Goal: Information Seeking & Learning: Understand process/instructions

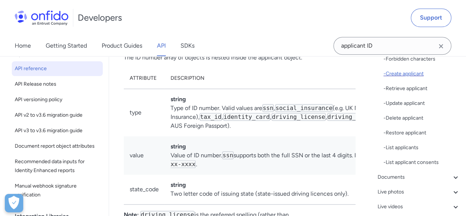
scroll to position [221, 0]
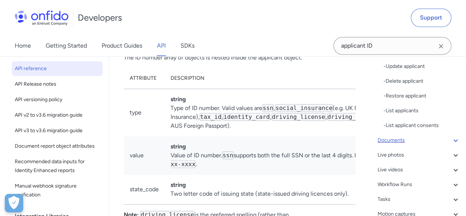
click at [452, 139] on icon at bounding box center [455, 140] width 9 height 9
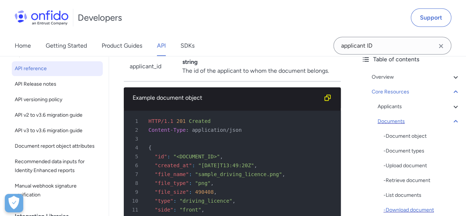
scroll to position [37, 0]
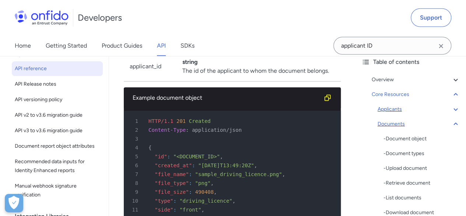
click at [451, 109] on icon at bounding box center [455, 109] width 9 height 9
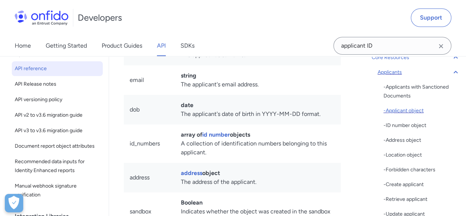
scroll to position [111, 0]
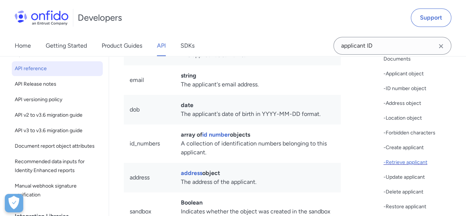
click at [421, 159] on div "- Retrieve applicant" at bounding box center [422, 162] width 77 height 9
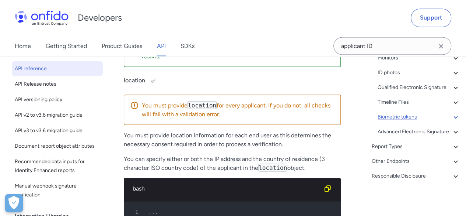
scroll to position [326, 0]
click at [452, 112] on icon at bounding box center [455, 116] width 9 height 9
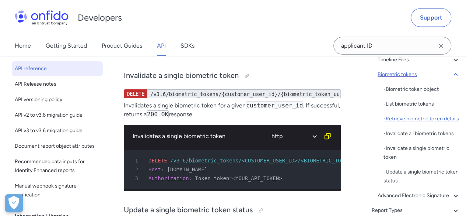
scroll to position [245, 0]
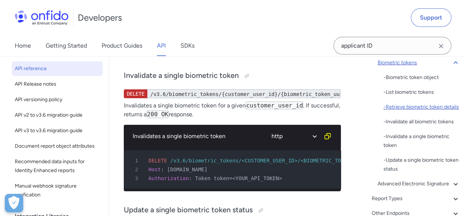
click at [427, 111] on div "- Retrieve biometric token details" at bounding box center [422, 106] width 77 height 9
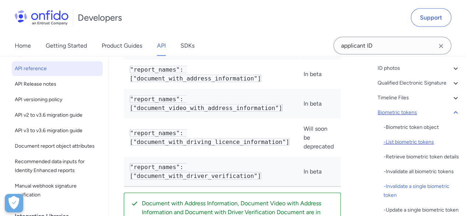
scroll to position [185, 0]
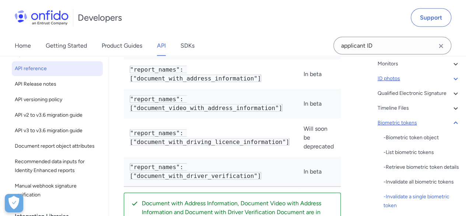
click at [451, 75] on icon at bounding box center [455, 78] width 9 height 9
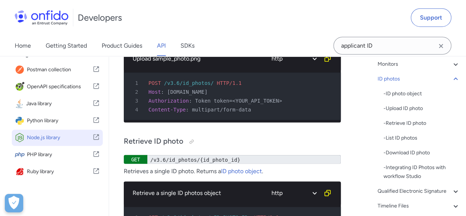
scroll to position [207, 0]
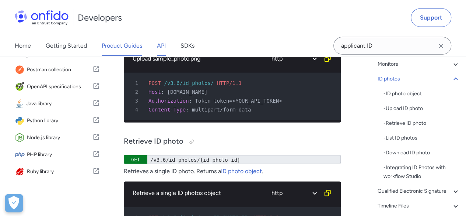
click at [140, 51] on link "Product Guides" at bounding box center [122, 45] width 41 height 21
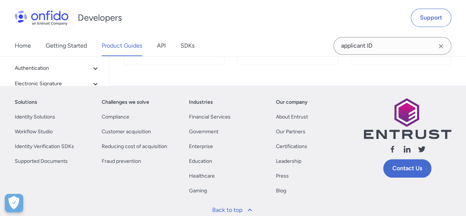
scroll to position [111, 0]
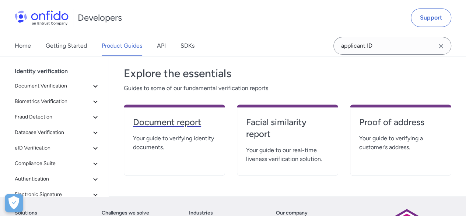
click at [195, 122] on h4 "Document report" at bounding box center [174, 122] width 83 height 12
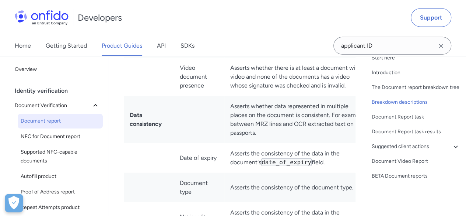
scroll to position [41, 0]
click at [452, 146] on icon at bounding box center [455, 146] width 9 height 9
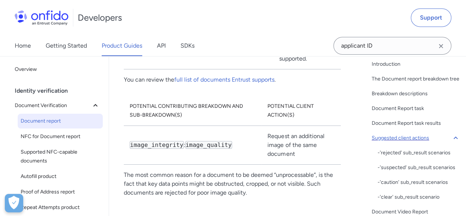
scroll to position [108, 0]
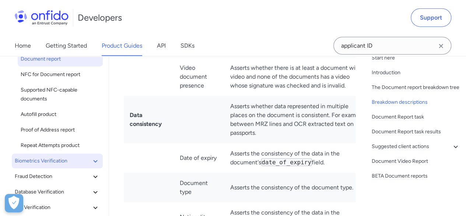
scroll to position [74, 0]
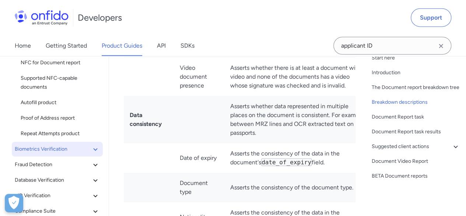
click at [91, 148] on icon at bounding box center [95, 148] width 9 height 9
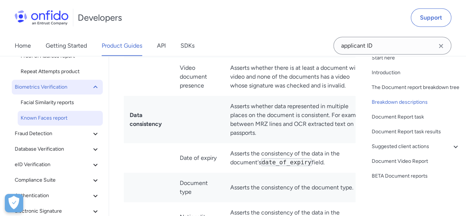
scroll to position [147, 0]
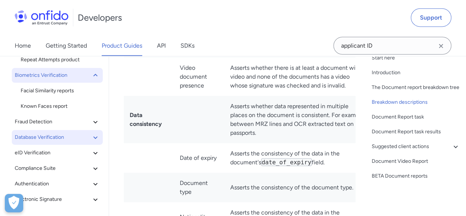
click at [93, 138] on icon at bounding box center [95, 137] width 4 height 3
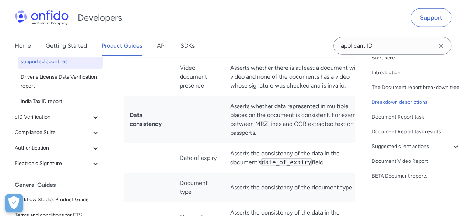
scroll to position [295, 0]
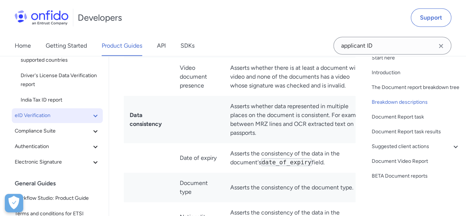
click at [91, 118] on icon at bounding box center [95, 115] width 9 height 9
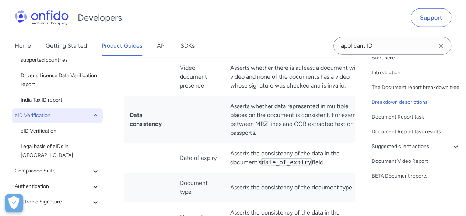
scroll to position [332, 0]
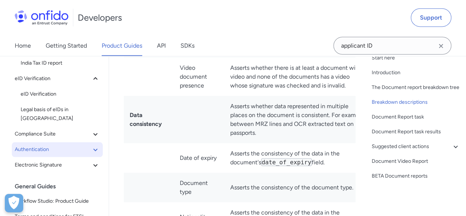
click at [91, 145] on icon at bounding box center [95, 149] width 9 height 9
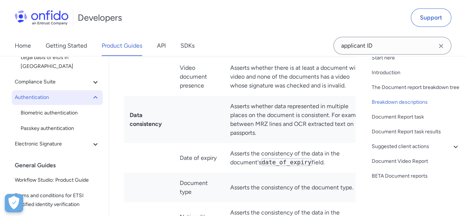
scroll to position [368, 0]
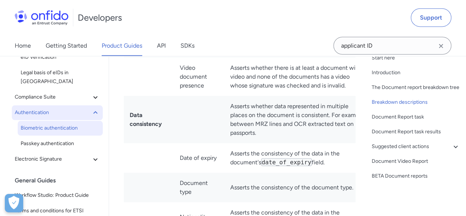
click at [77, 124] on span "Biometric authentication" at bounding box center [60, 128] width 79 height 9
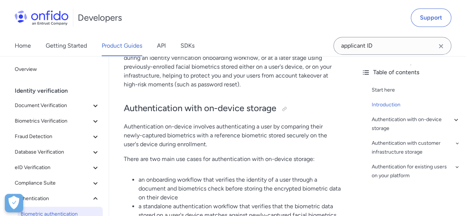
click at [169, 47] on div "Home Getting Started Product Guides API SDKs" at bounding box center [112, 45] width 224 height 21
click at [164, 47] on link "API" at bounding box center [161, 45] width 9 height 21
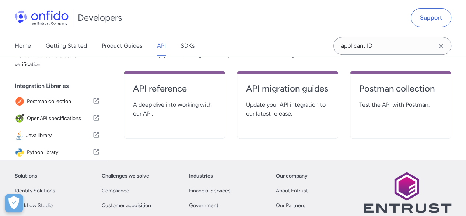
scroll to position [147, 0]
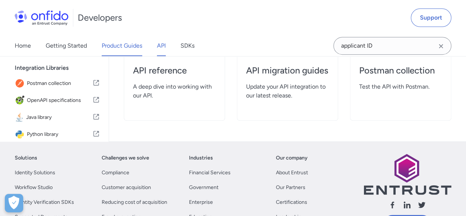
click at [126, 47] on link "Product Guides" at bounding box center [122, 45] width 41 height 21
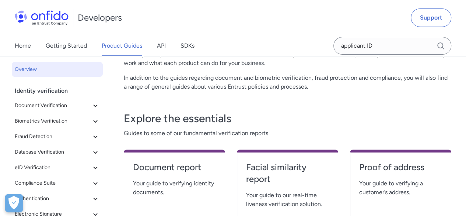
scroll to position [111, 0]
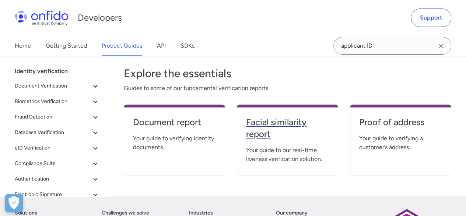
click at [286, 127] on h4 "Facial similarity report" at bounding box center [287, 128] width 83 height 24
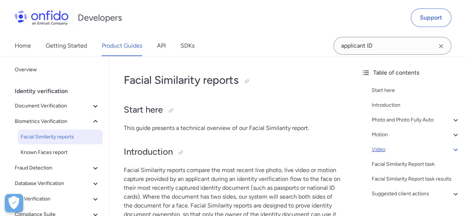
click at [454, 148] on icon at bounding box center [456, 149] width 4 height 3
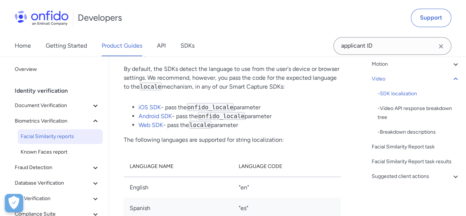
scroll to position [2055, 0]
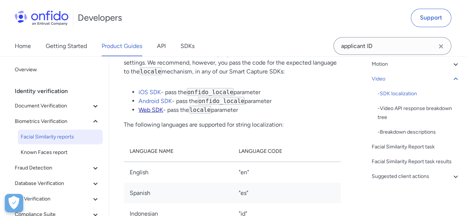
click at [148, 109] on link "Web SDK" at bounding box center [151, 109] width 25 height 7
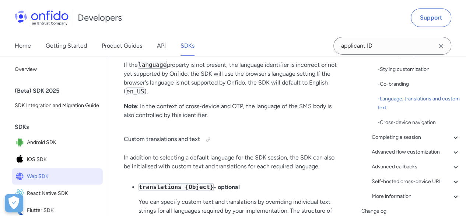
scroll to position [184, 0]
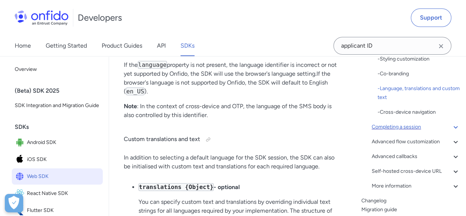
click at [451, 129] on icon at bounding box center [455, 126] width 9 height 9
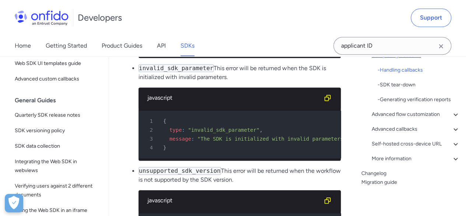
scroll to position [179, 0]
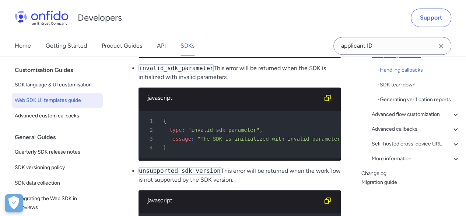
click at [65, 105] on span "Web SDK UI templates guide" at bounding box center [57, 100] width 85 height 9
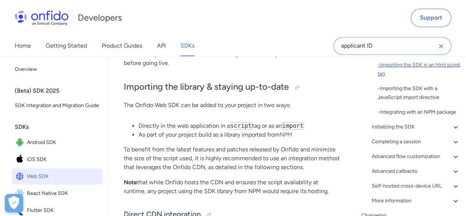
scroll to position [111, 0]
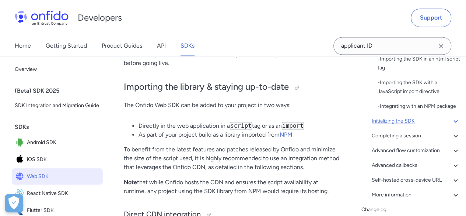
click at [451, 125] on icon at bounding box center [455, 120] width 9 height 9
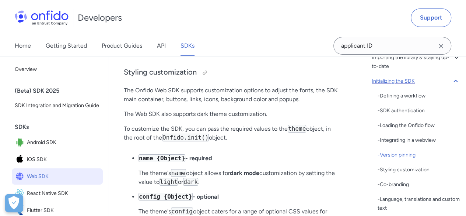
scroll to position [2763, 0]
